Goal: Task Accomplishment & Management: Use online tool/utility

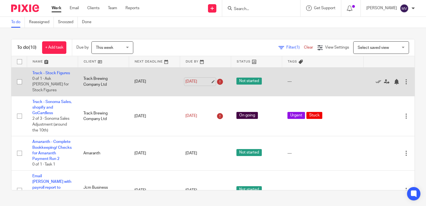
click at [189, 79] on link "19 Aug 2025" at bounding box center [197, 82] width 25 height 6
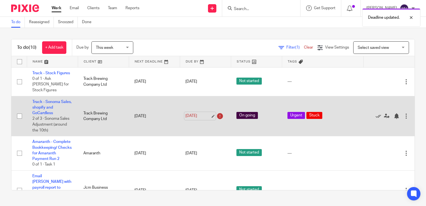
click at [192, 113] on link "19 Aug 2025" at bounding box center [197, 116] width 25 height 6
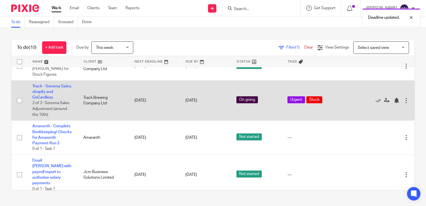
scroll to position [28, 0]
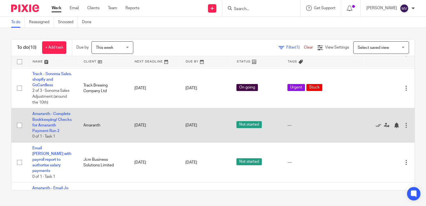
click at [46, 128] on td "Amaranth - Complete Bookkeeping/ Checks for Amaranth Payment Run 2 0 of 1 · Tas…" at bounding box center [52, 125] width 51 height 34
click at [45, 121] on link "Amaranth - Complete Bookkeeping/ Checks for Amaranth Payment Run 2" at bounding box center [51, 122] width 39 height 21
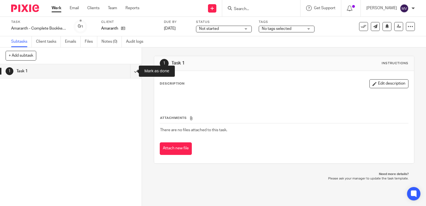
click at [132, 69] on input "submit" at bounding box center [71, 71] width 142 height 14
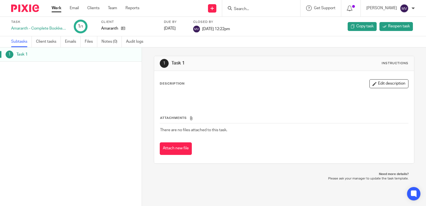
click at [56, 8] on link "Work" at bounding box center [57, 8] width 10 height 6
